Goal: Task Accomplishment & Management: Complete application form

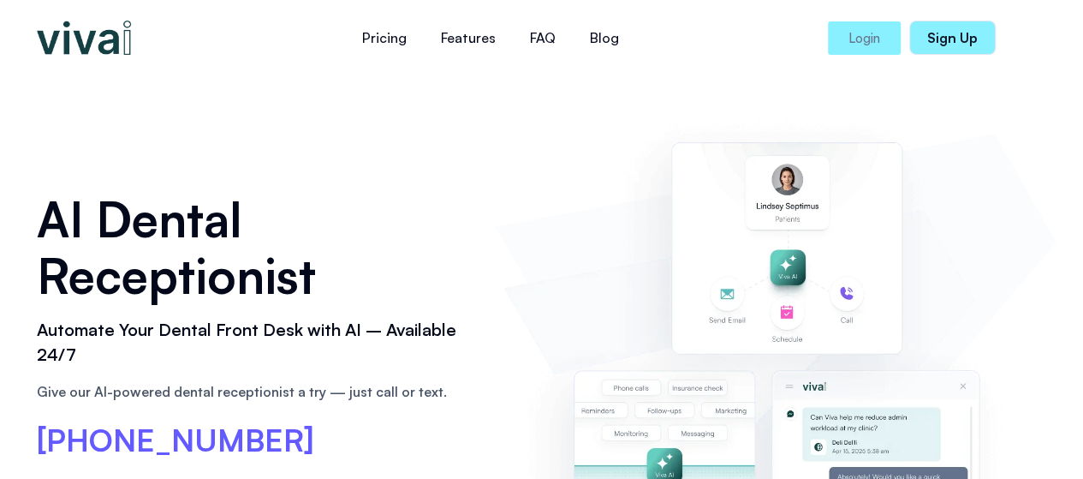
click at [382, 136] on div "AI Dental Receptionist Automate Your Dental Front Desk with AI – Available 24/7…" at bounding box center [542, 380] width 1028 height 611
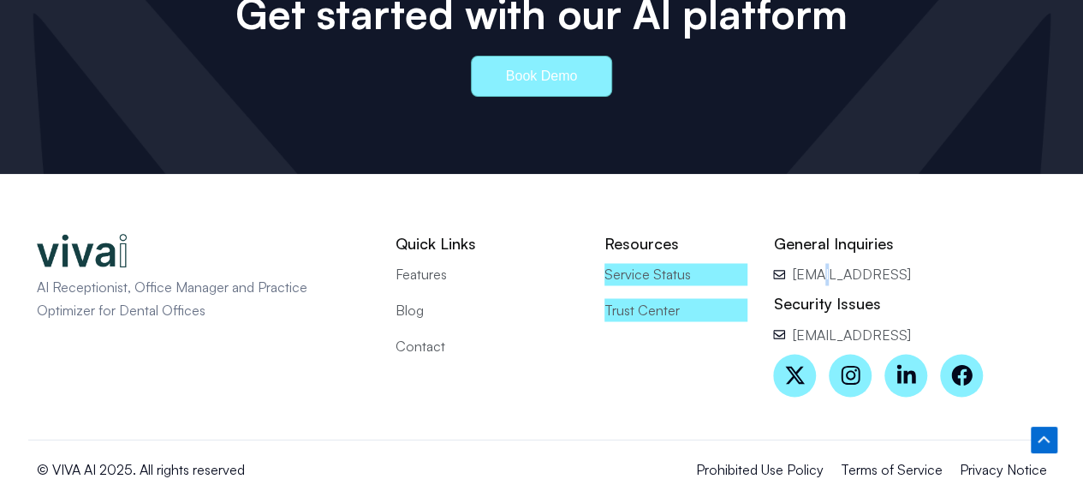
click at [432, 334] on span "Contact" at bounding box center [421, 345] width 50 height 22
click at [442, 334] on span "Contact" at bounding box center [421, 345] width 50 height 22
click at [641, 263] on span "Service Status" at bounding box center [648, 274] width 86 height 22
click at [650, 298] on span "Trust Center" at bounding box center [642, 309] width 75 height 22
click at [852, 364] on icon at bounding box center [850, 374] width 21 height 21
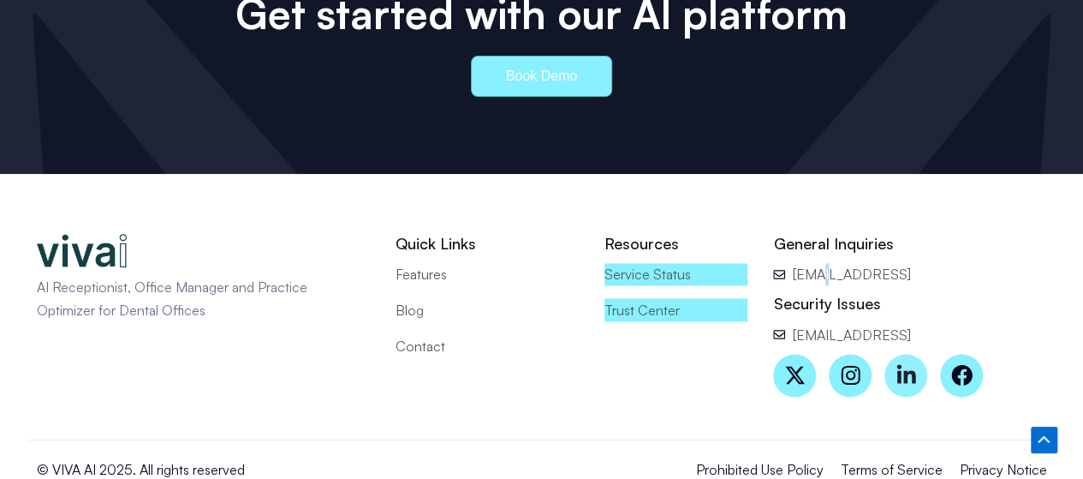
click at [913, 364] on icon at bounding box center [906, 373] width 19 height 19
click at [963, 364] on icon at bounding box center [961, 374] width 21 height 21
click at [981, 457] on span "Privacy Notice" at bounding box center [1003, 468] width 87 height 22
click at [917, 457] on span "Terms of Service" at bounding box center [892, 468] width 102 height 22
click at [771, 457] on span "Prohibited Use Policy" at bounding box center [760, 468] width 128 height 22
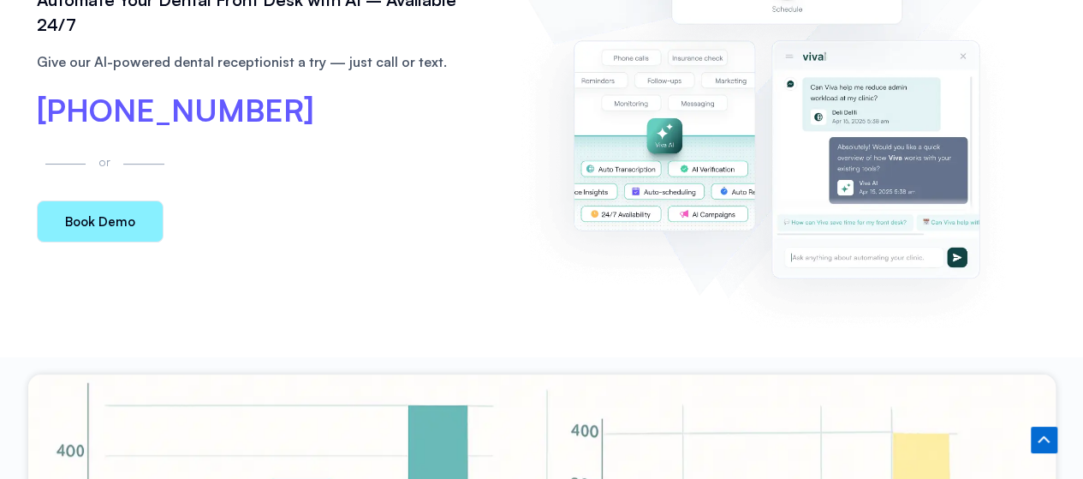
scroll to position [128, 0]
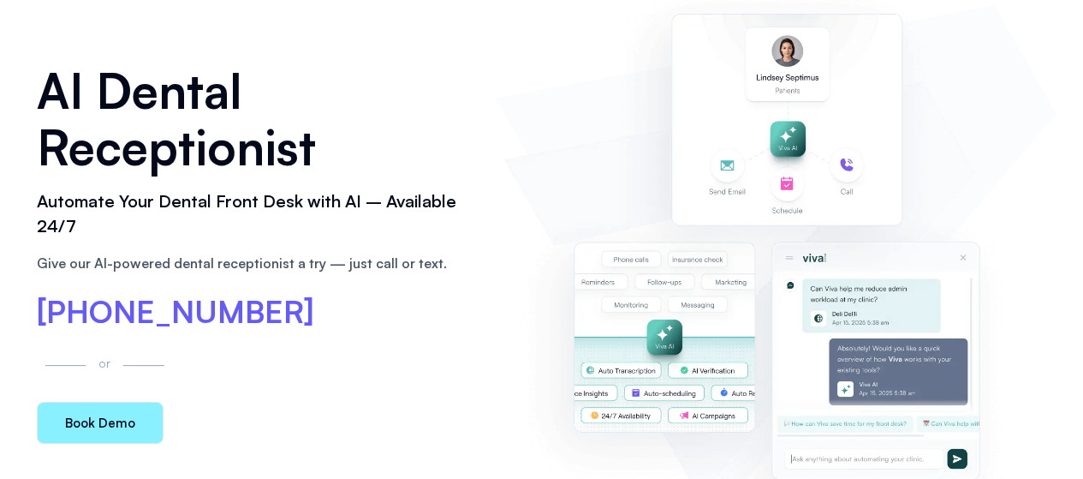
click at [289, 314] on div "(866) 944-8482" at bounding box center [258, 312] width 442 height 33
click at [289, 314] on div "[PHONE_NUMBER]" at bounding box center [258, 312] width 442 height 33
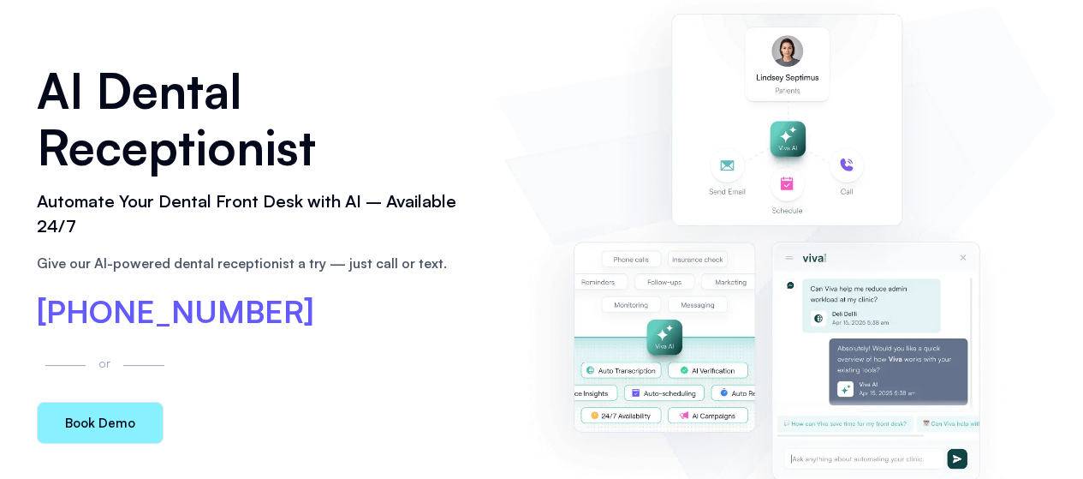
click at [289, 314] on div "[PHONE_NUMBER]" at bounding box center [258, 312] width 442 height 33
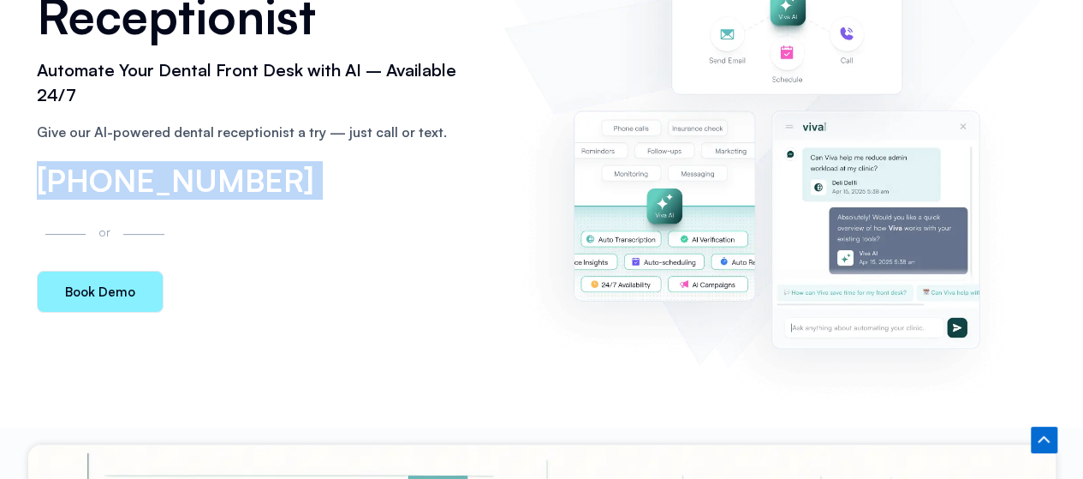
scroll to position [271, 0]
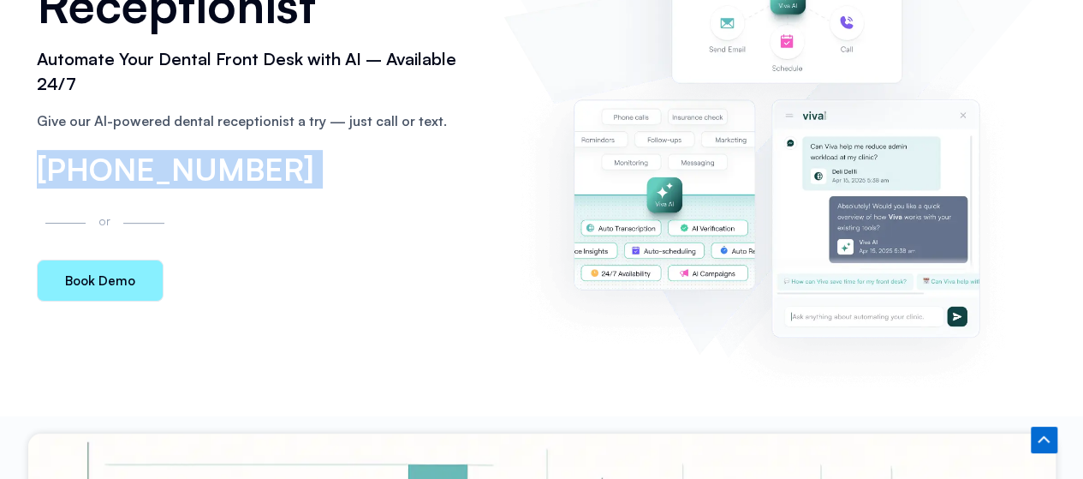
click at [155, 290] on link "Book Demo" at bounding box center [100, 280] width 127 height 42
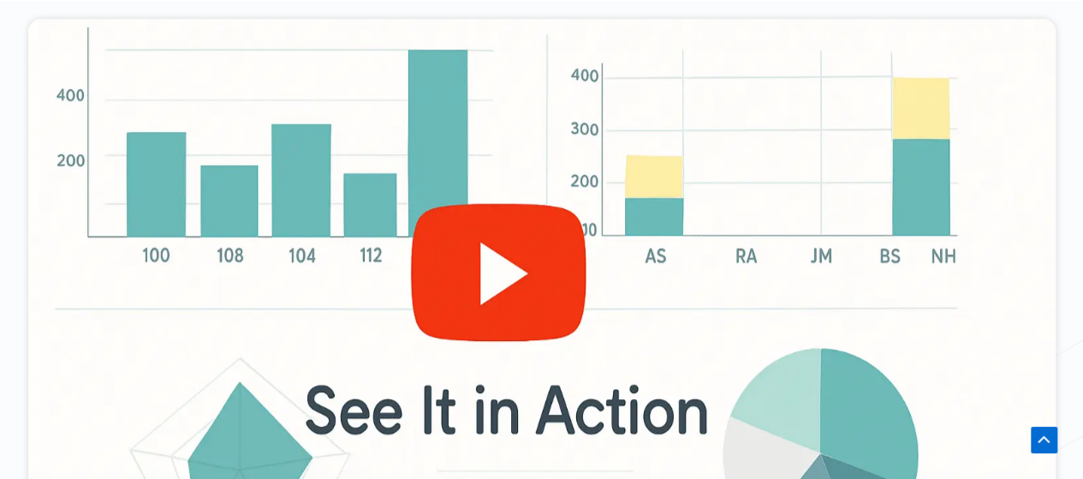
scroll to position [1255, 0]
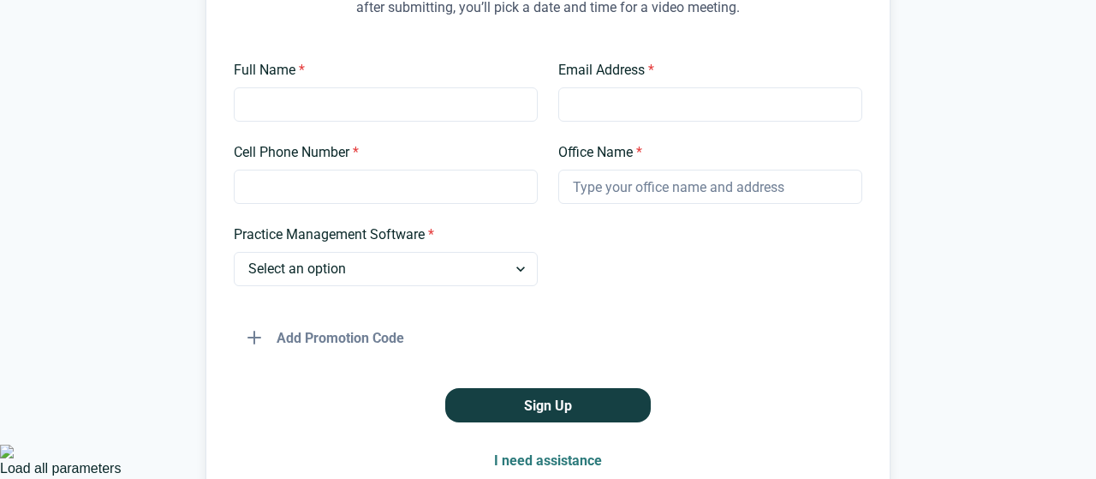
scroll to position [300, 0]
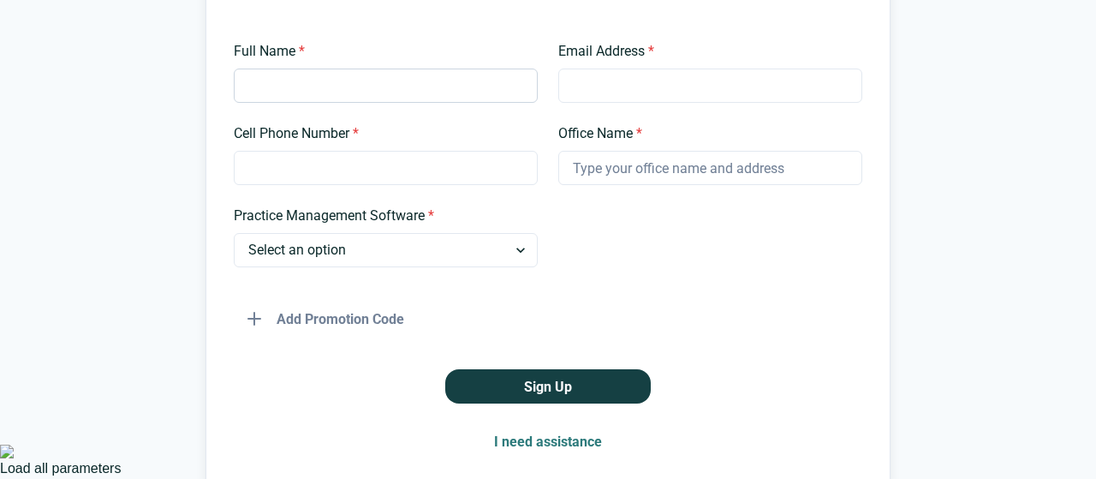
click at [420, 80] on input "Full Name *" at bounding box center [386, 86] width 304 height 34
type input "Harry cooper"
type input "haarycooper@gmail.com"
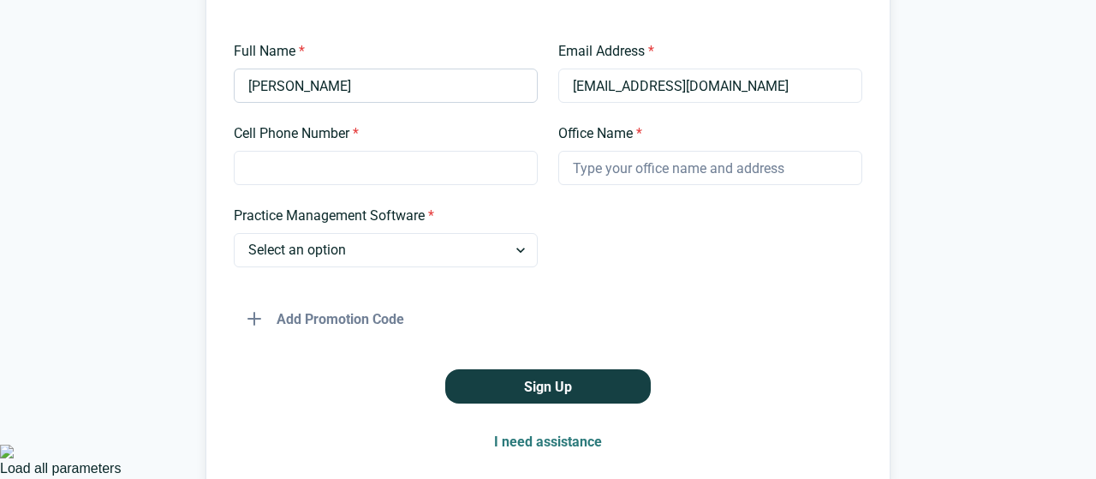
type input "03290705519"
type input "Ata developer"
click at [428, 255] on select "Select an option Dentrix Open Dental EagleSoft Denticon Other" at bounding box center [386, 250] width 304 height 34
select select "Other"
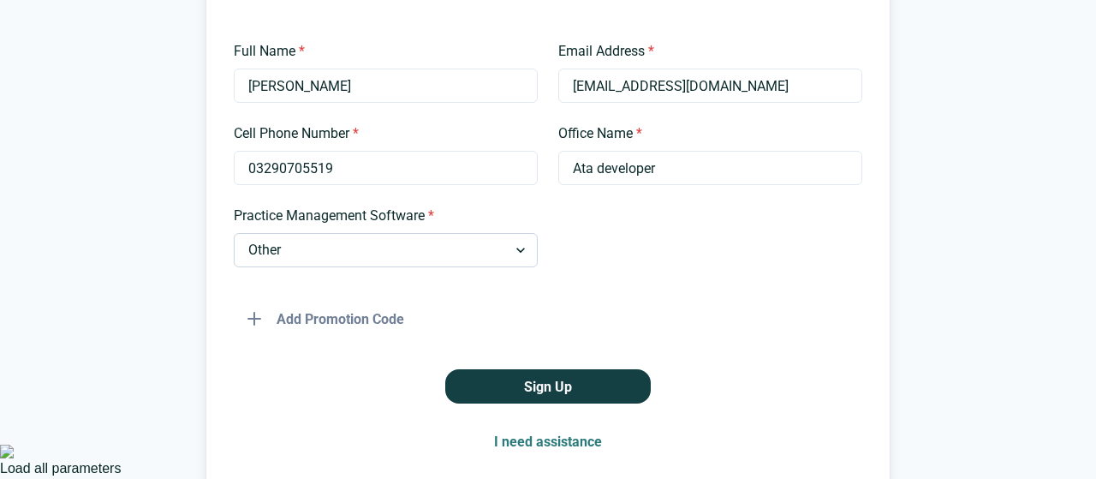
click at [234, 233] on select "Select an option Dentrix Open Dental EagleSoft Denticon Other" at bounding box center [386, 250] width 304 height 34
click at [336, 325] on button "Add Promotion Code" at bounding box center [326, 318] width 184 height 34
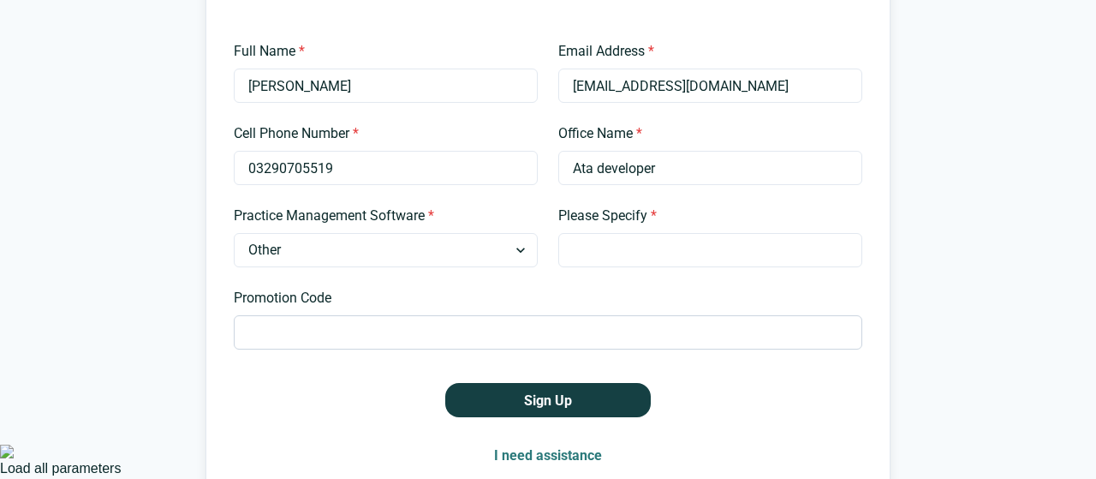
click at [344, 332] on input "Promotion Code" at bounding box center [548, 332] width 629 height 34
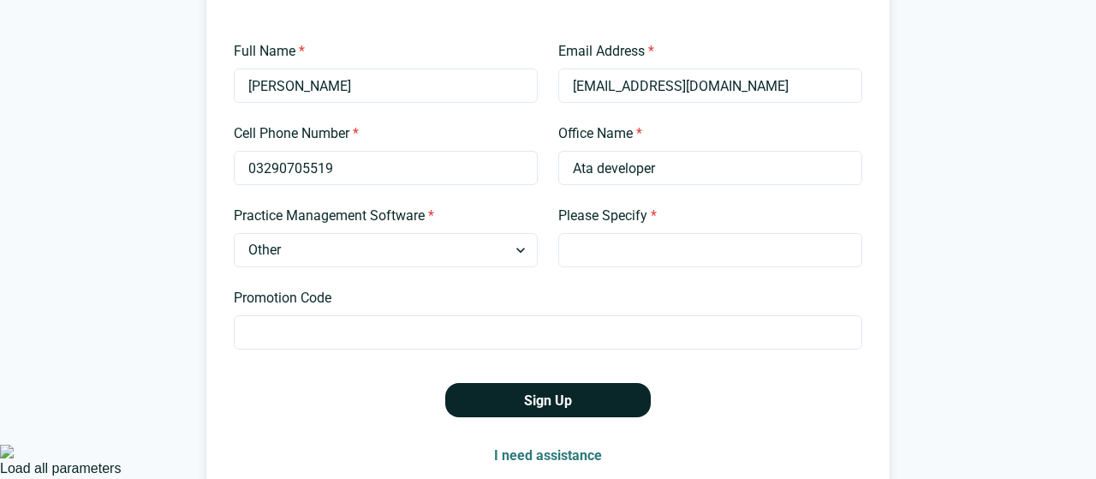
click at [447, 398] on button "Sign Up" at bounding box center [548, 400] width 206 height 34
